Goal: Find specific page/section: Find specific page/section

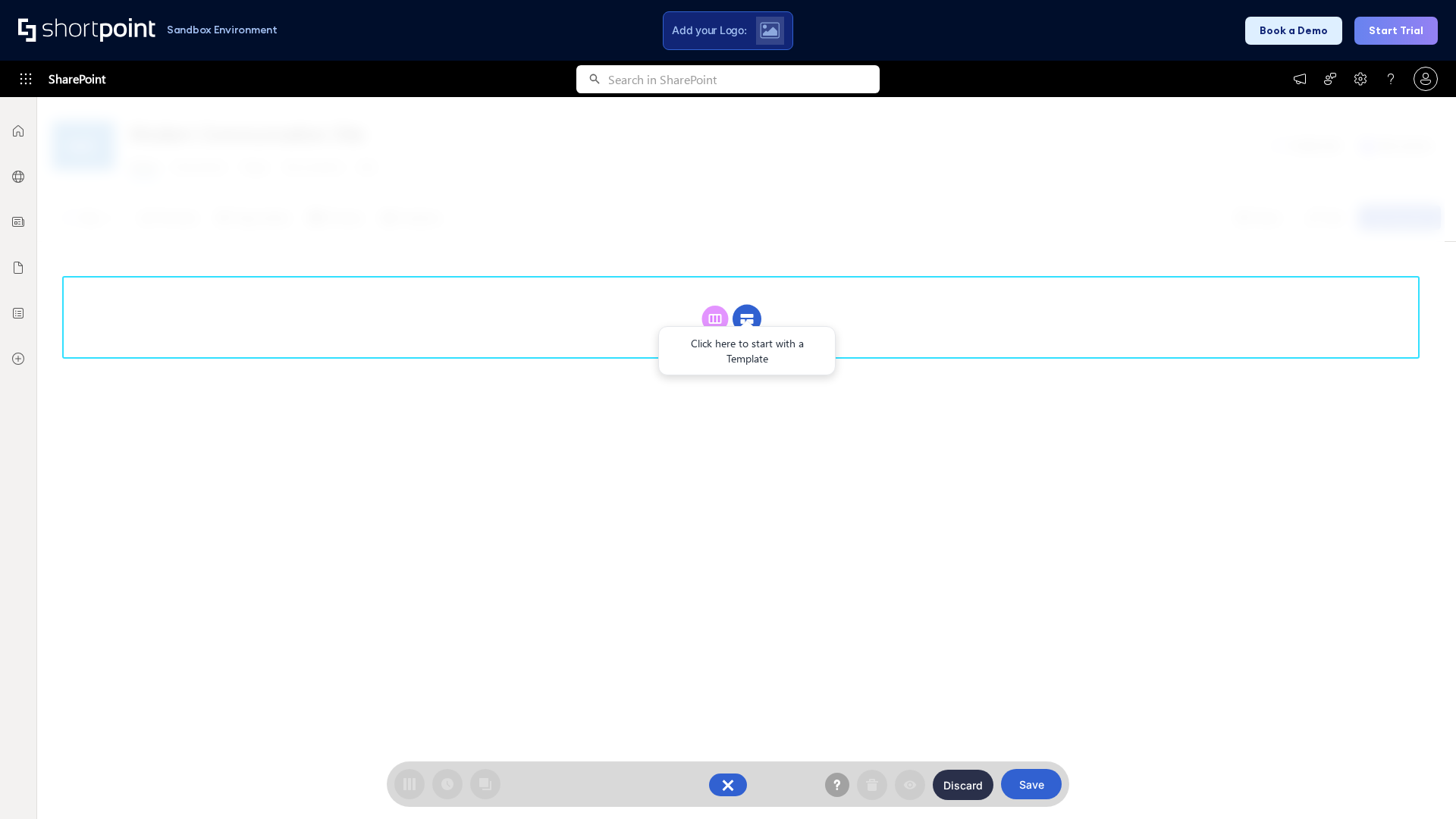
click at [747, 319] on circle at bounding box center [747, 320] width 29 height 29
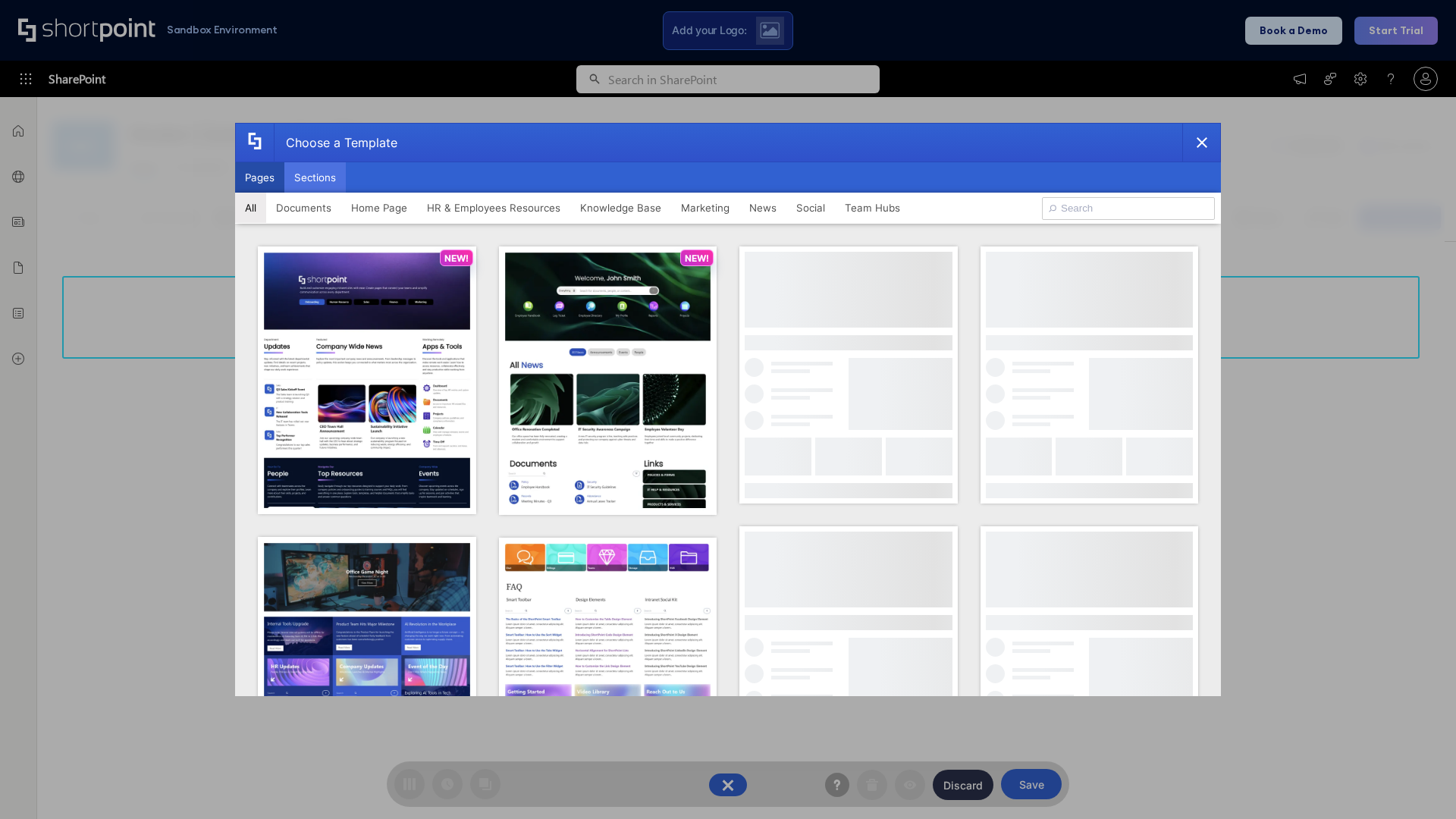
click at [314, 177] on button "Sections" at bounding box center [314, 177] width 61 height 30
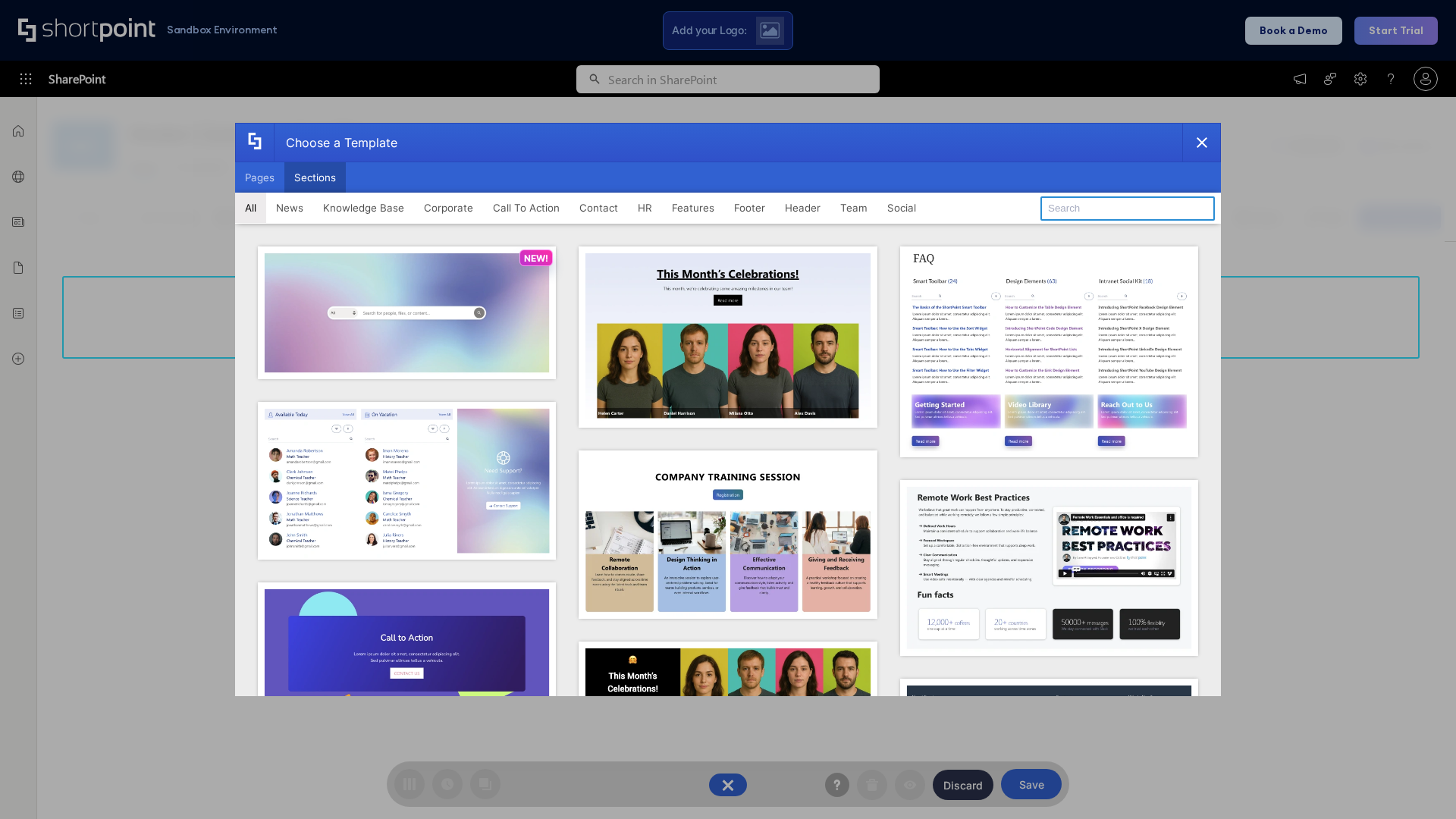
type input "Contact Us 2"
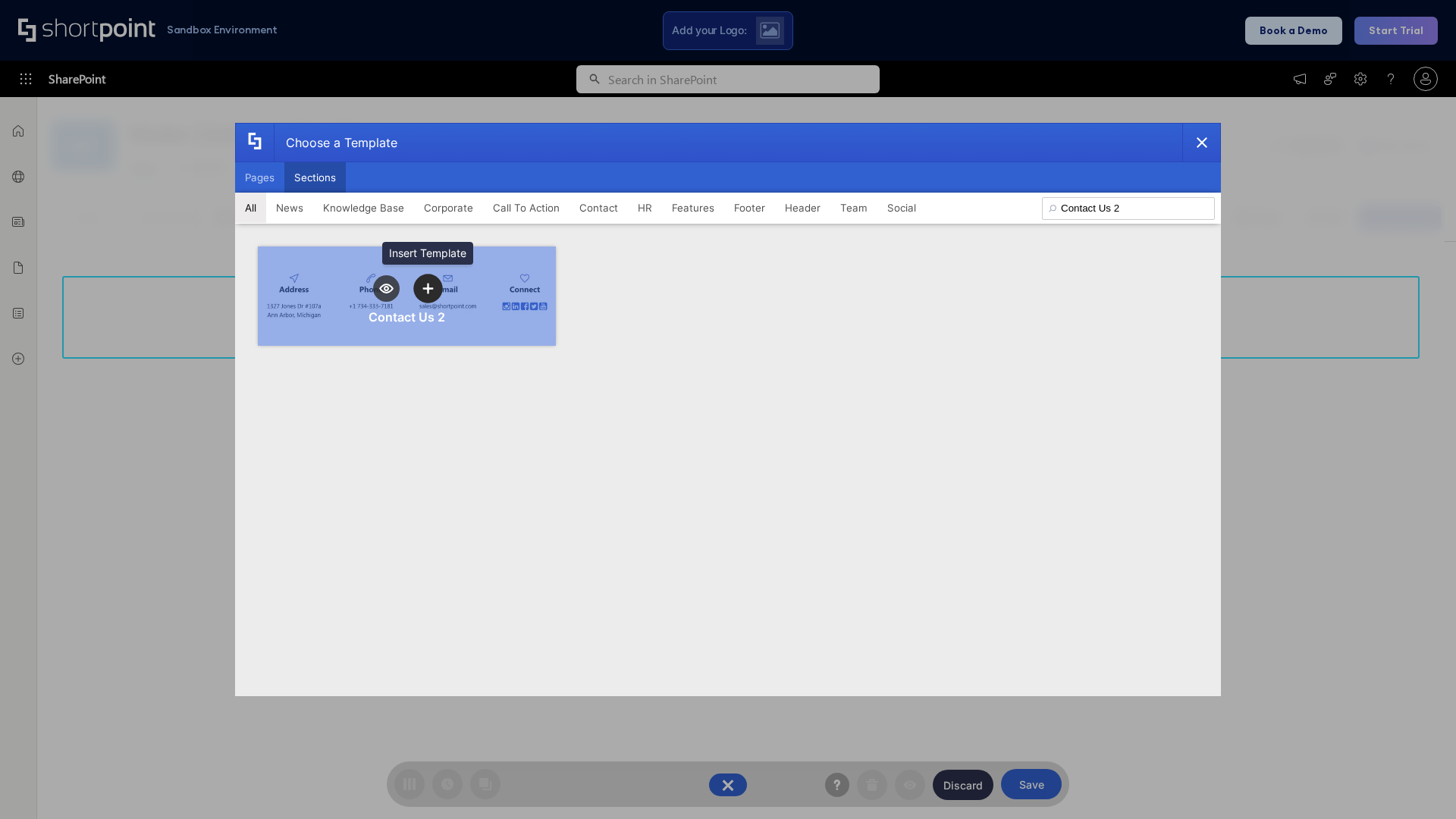
click at [427, 288] on icon "template selector" at bounding box center [427, 289] width 11 height 11
